Goal: Task Accomplishment & Management: Manage account settings

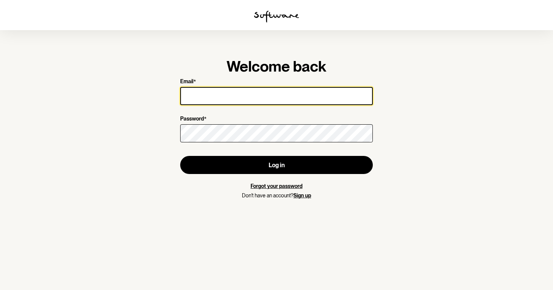
type input "[EMAIL_ADDRESS][DOMAIN_NAME]"
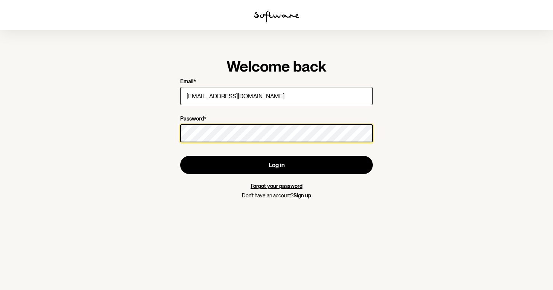
click at [277, 165] on button "Log in" at bounding box center [276, 165] width 193 height 18
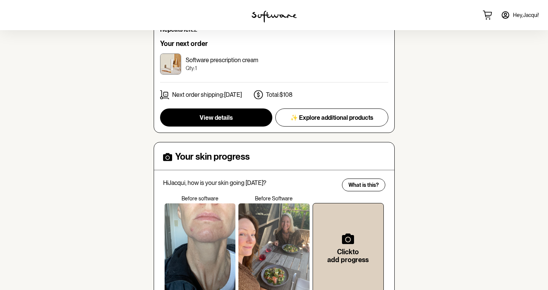
scroll to position [54, 0]
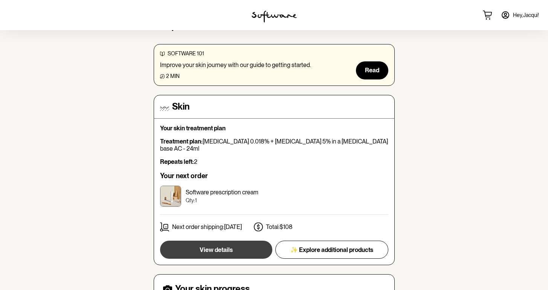
click at [222, 246] on span "View details" at bounding box center [216, 249] width 33 height 7
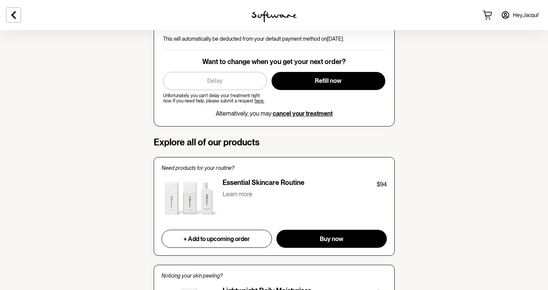
scroll to position [395, 0]
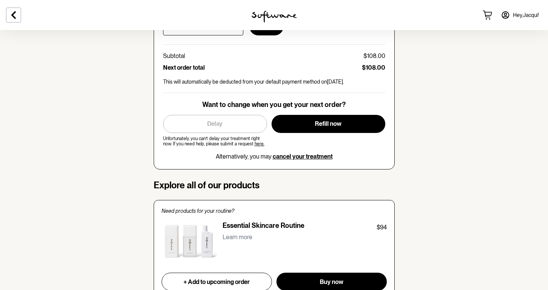
click at [255, 141] on link "here." at bounding box center [260, 143] width 10 height 5
